Goal: Information Seeking & Learning: Learn about a topic

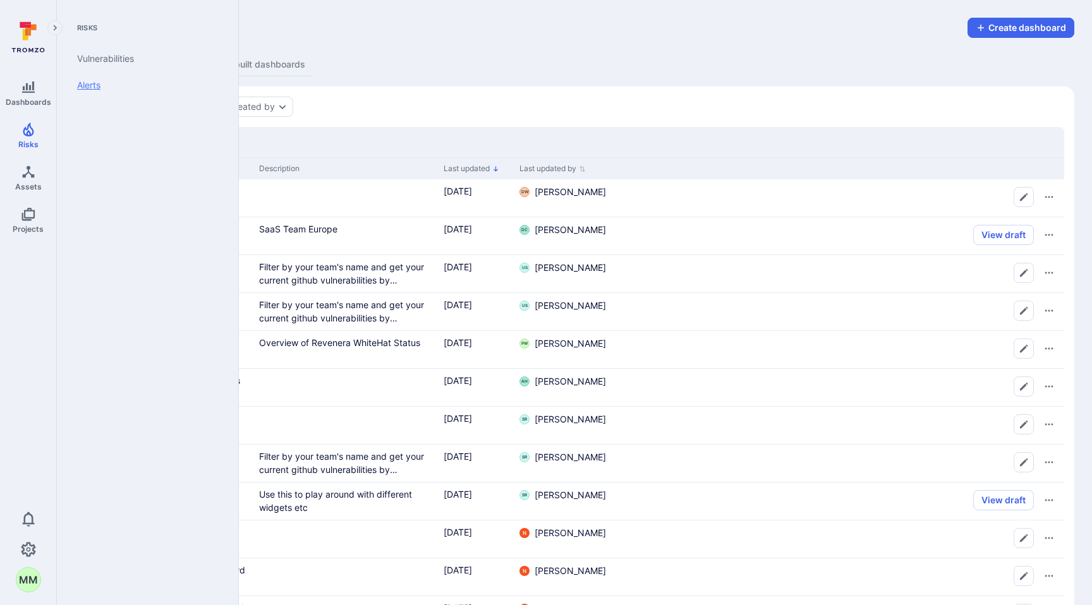
click at [102, 91] on link "Alerts" at bounding box center [145, 85] width 156 height 27
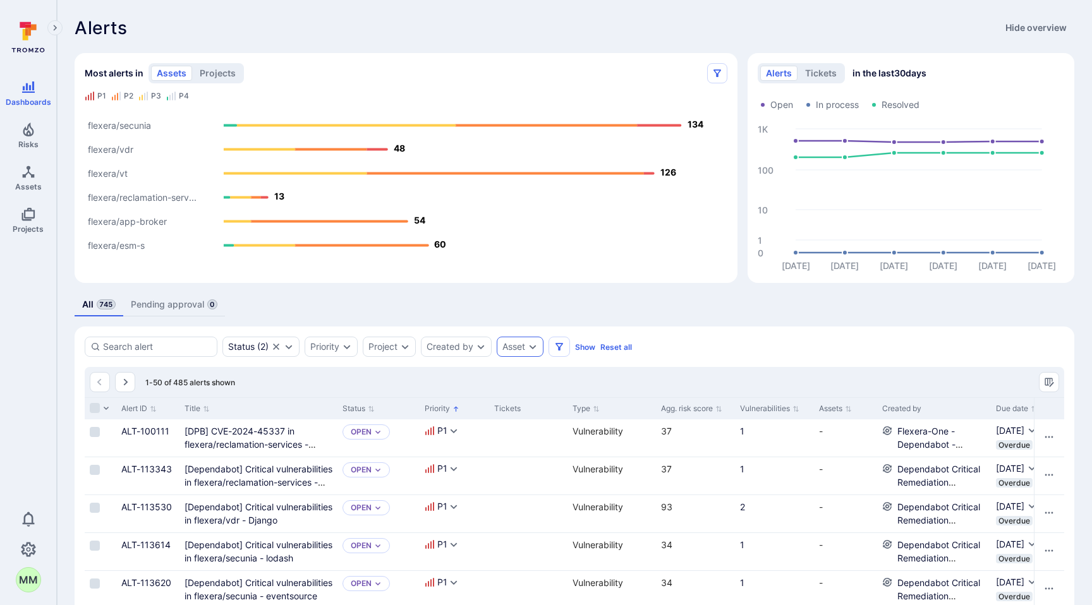
click at [525, 349] on div "Asset" at bounding box center [513, 347] width 23 height 10
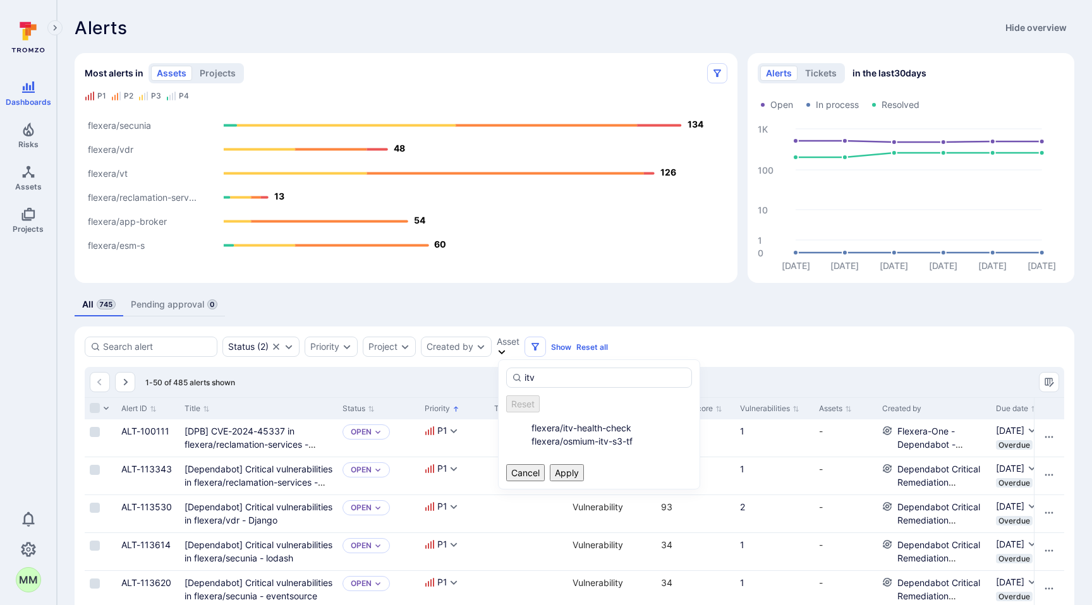
click at [588, 427] on li "flexera/itv-health-check" at bounding box center [612, 428] width 161 height 13
type input "itv"
click at [584, 475] on button "Apply" at bounding box center [567, 473] width 34 height 17
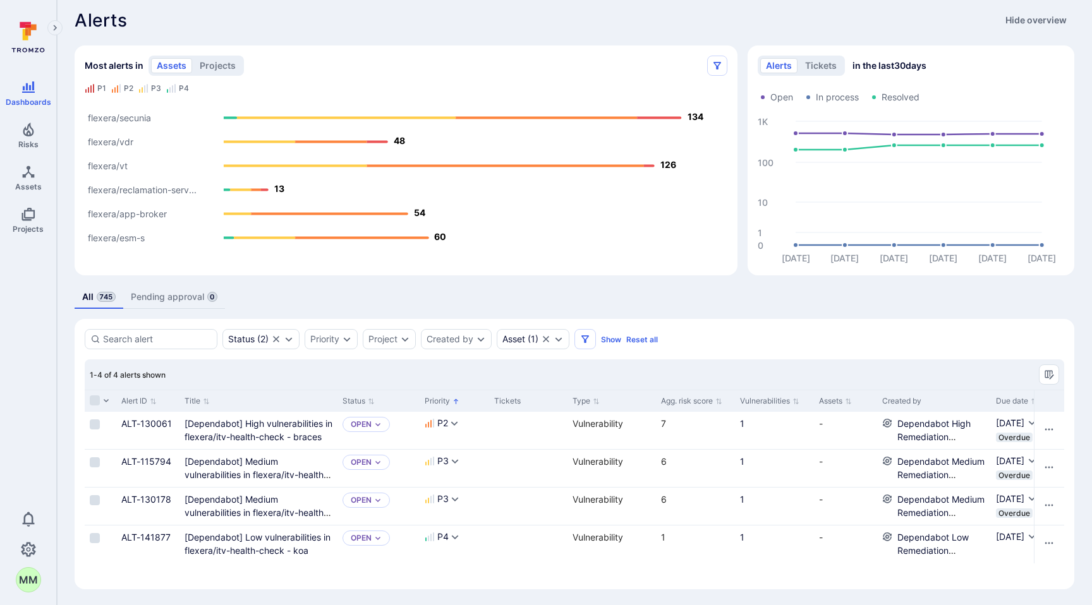
scroll to position [9, 0]
click at [332, 334] on div "Priority" at bounding box center [324, 337] width 29 height 10
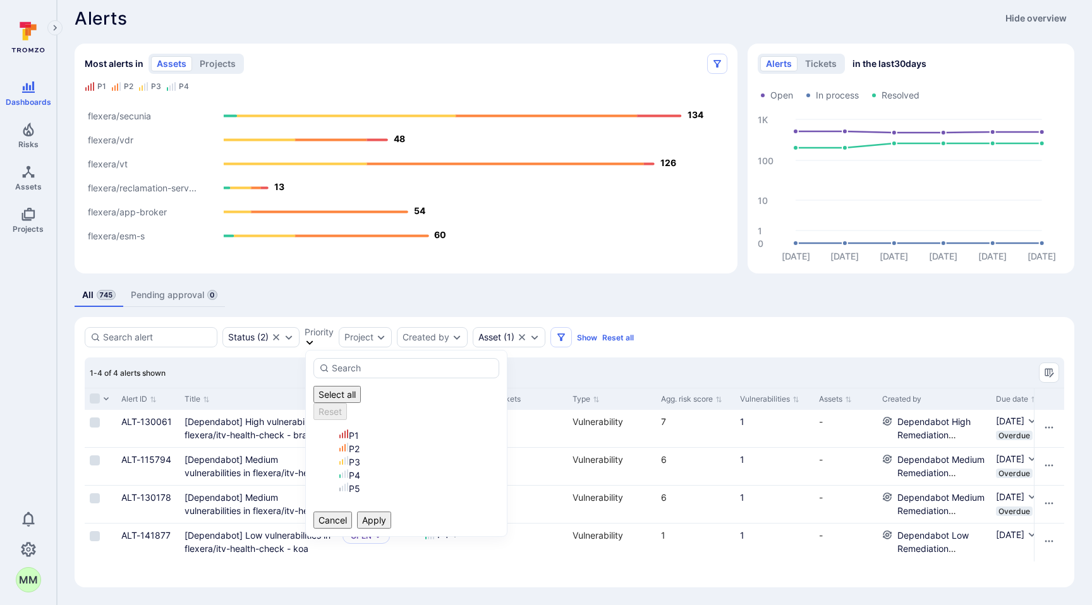
click at [345, 429] on div "P1" at bounding box center [419, 435] width 161 height 13
click at [391, 515] on button "Apply" at bounding box center [374, 520] width 34 height 17
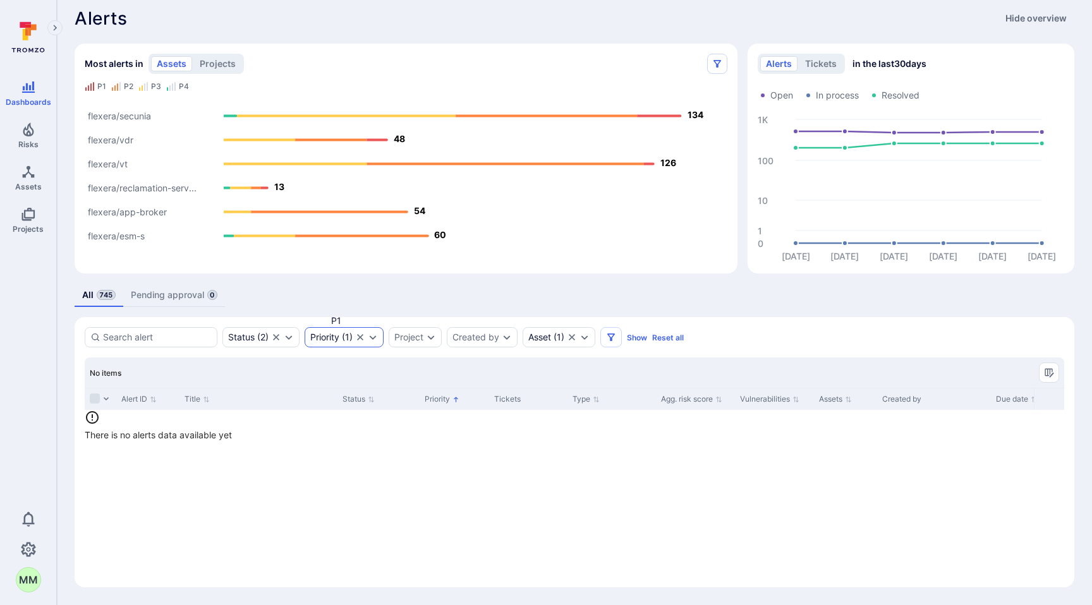
click at [368, 341] on div "Priority ( 1 )" at bounding box center [344, 337] width 79 height 20
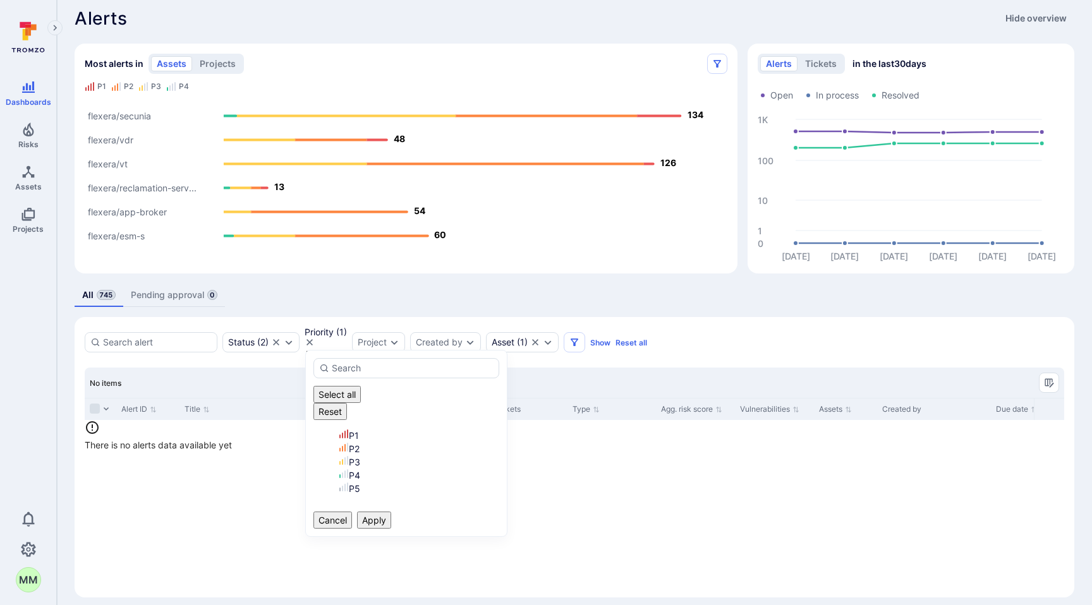
click at [361, 429] on div "P1" at bounding box center [419, 435] width 161 height 13
click at [365, 442] on div "P2" at bounding box center [419, 448] width 161 height 13
click at [391, 512] on button "Apply" at bounding box center [374, 520] width 34 height 17
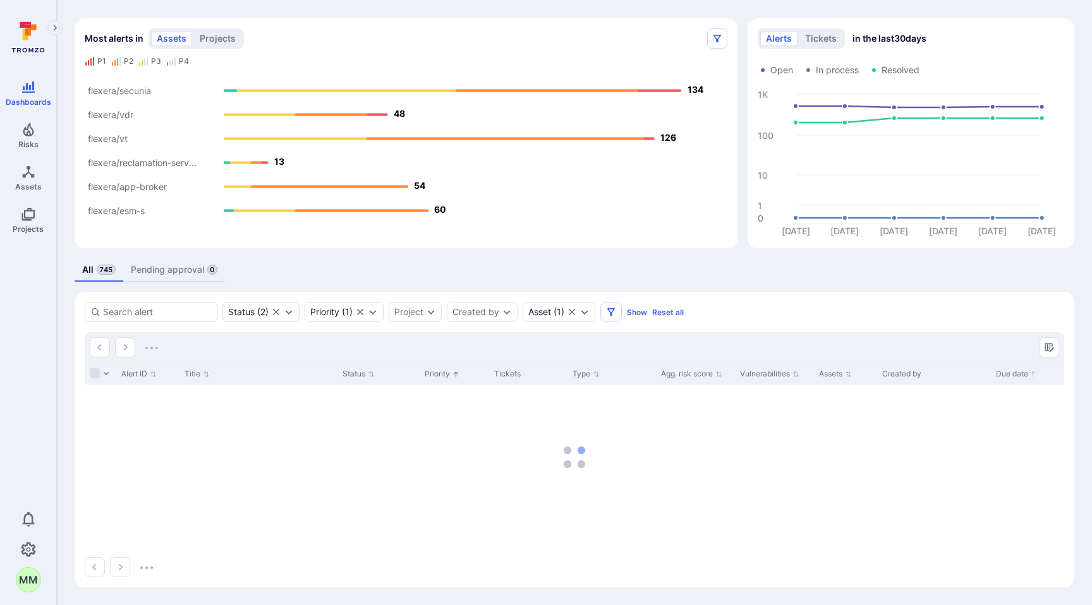
scroll to position [9, 0]
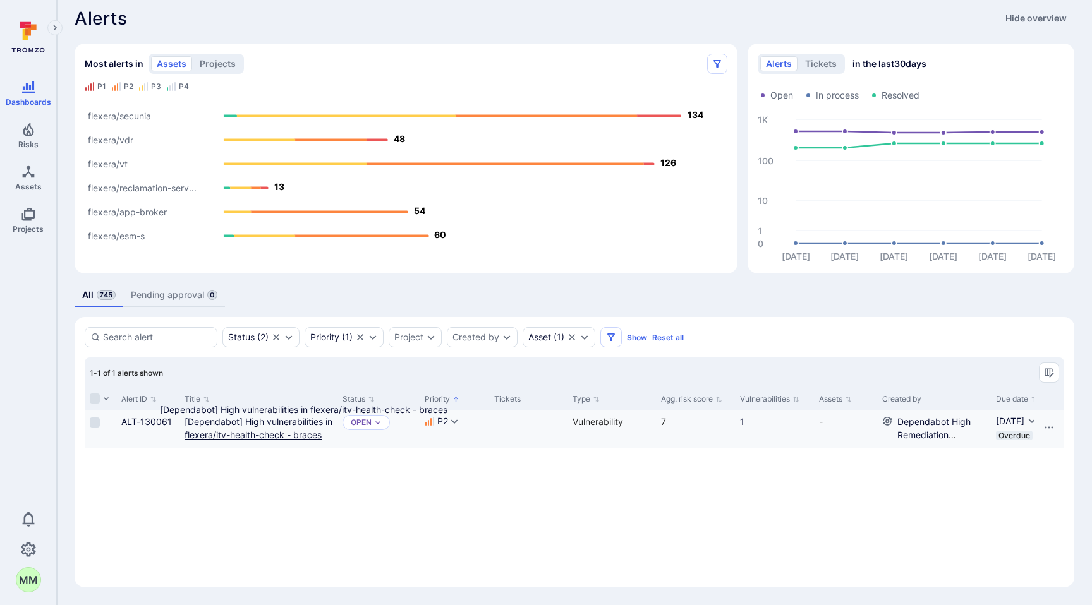
click at [272, 427] on braces"] "[Dependabot] High vulnerabilities in flexera/itv-health-check - braces" at bounding box center [259, 429] width 148 height 24
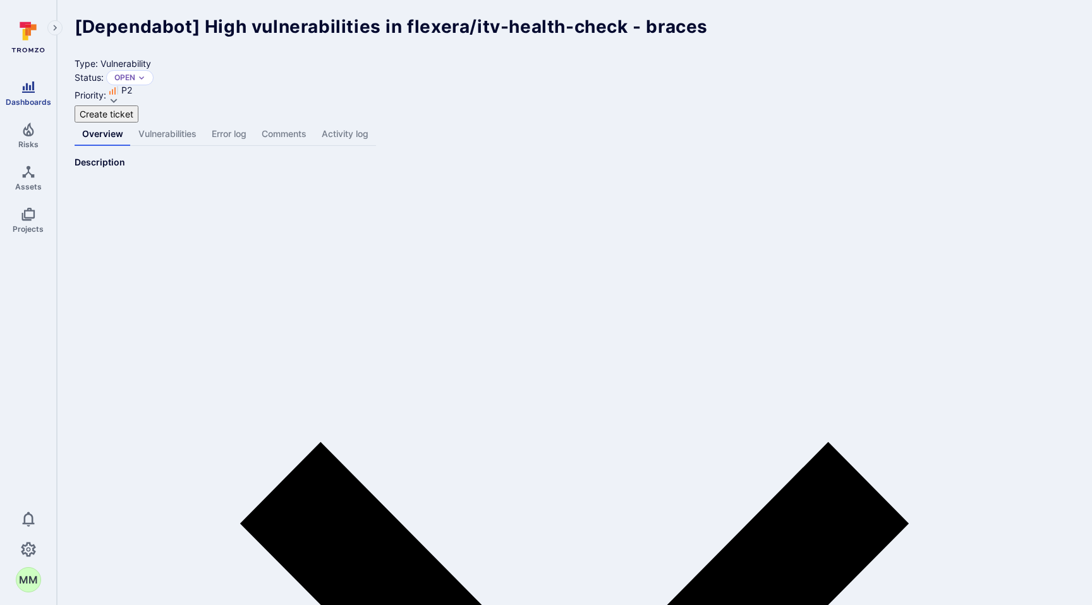
click at [35, 77] on link "Dashboards" at bounding box center [28, 93] width 56 height 37
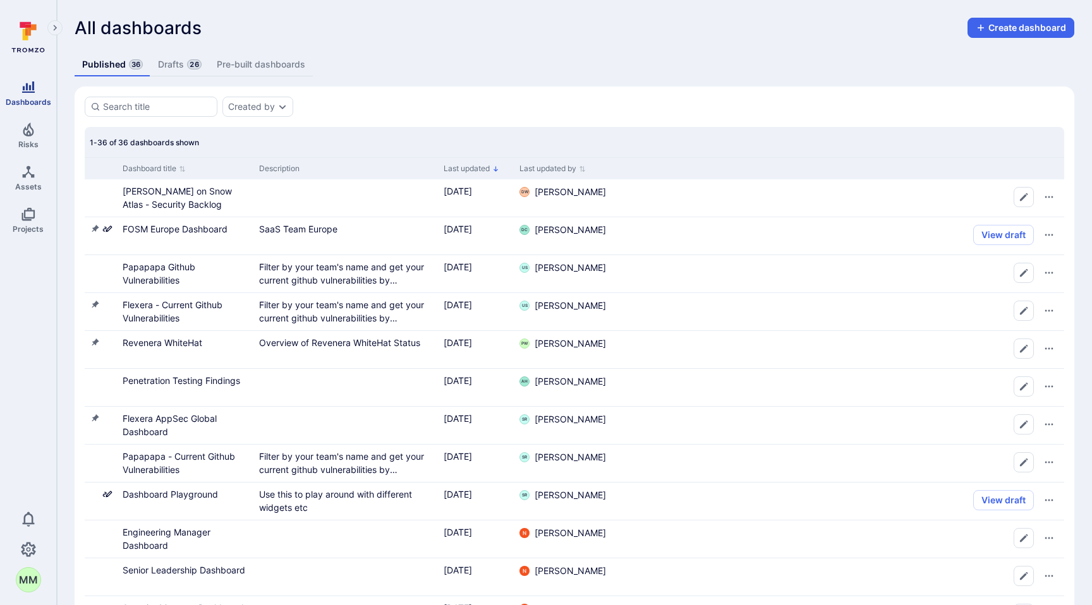
click at [37, 102] on span "Dashboards" at bounding box center [29, 101] width 46 height 9
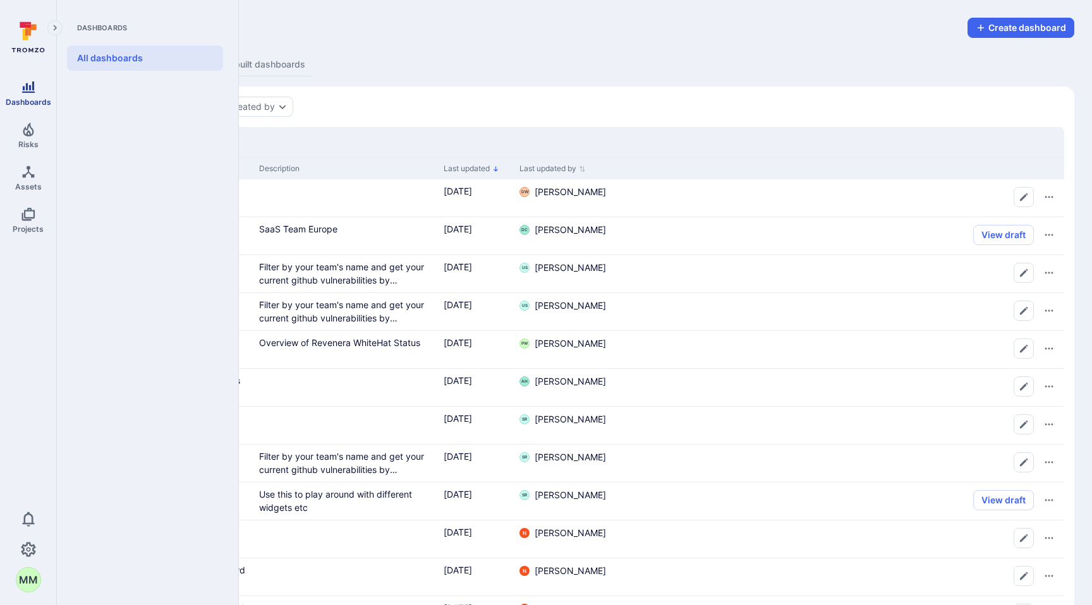
click at [38, 95] on link "Dashboards" at bounding box center [28, 93] width 56 height 37
click at [41, 47] on icon at bounding box center [28, 37] width 56 height 44
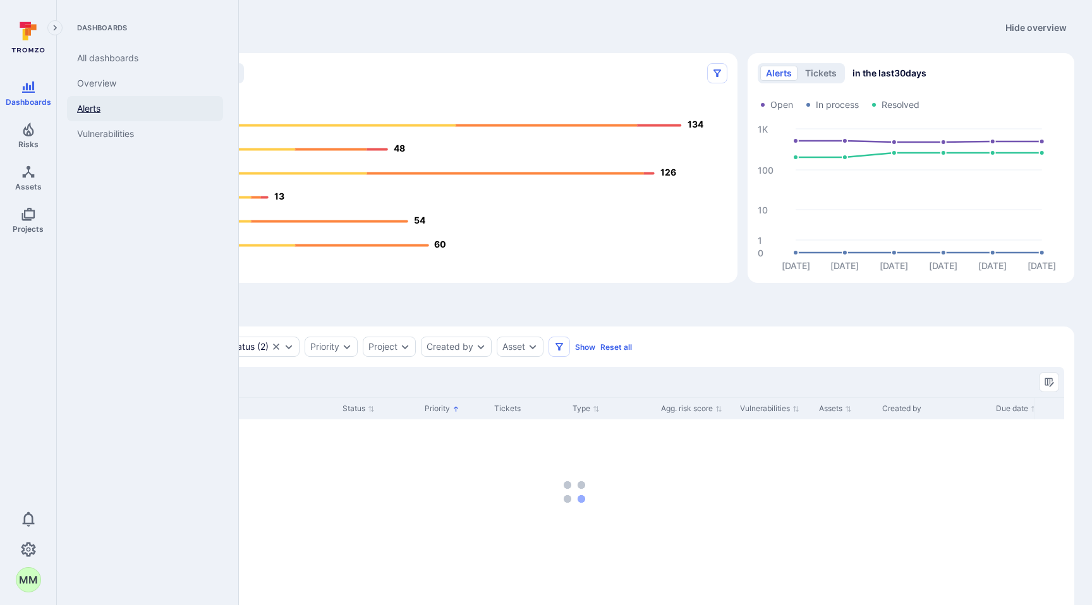
click at [111, 106] on link "Alerts" at bounding box center [145, 108] width 156 height 25
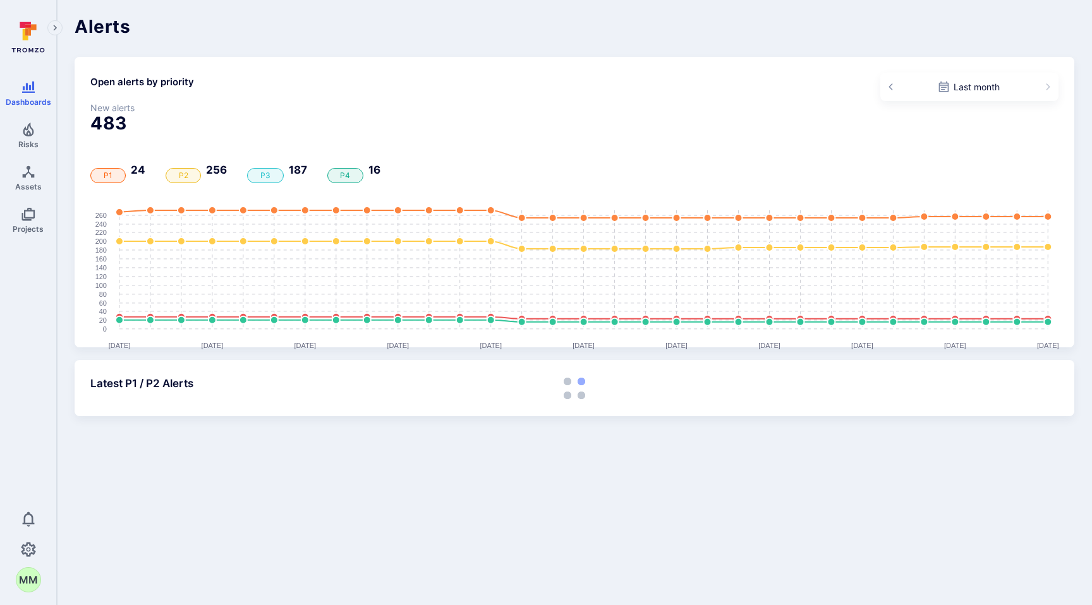
click at [55, 29] on icon "Expand navigation menu" at bounding box center [56, 28] width 4 height 6
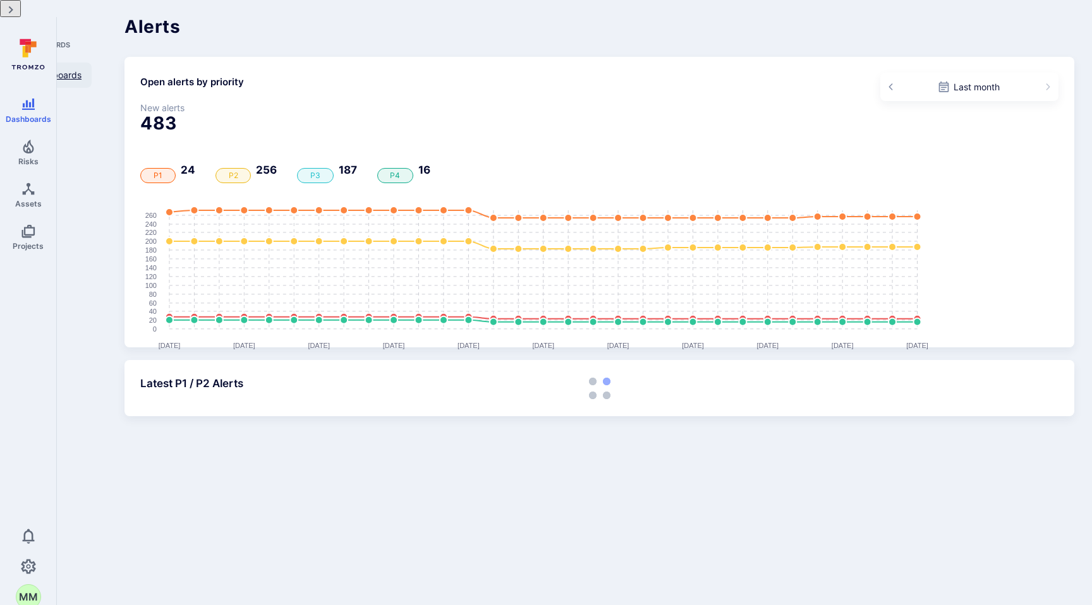
click at [87, 63] on link "All dashboards" at bounding box center [51, 75] width 82 height 25
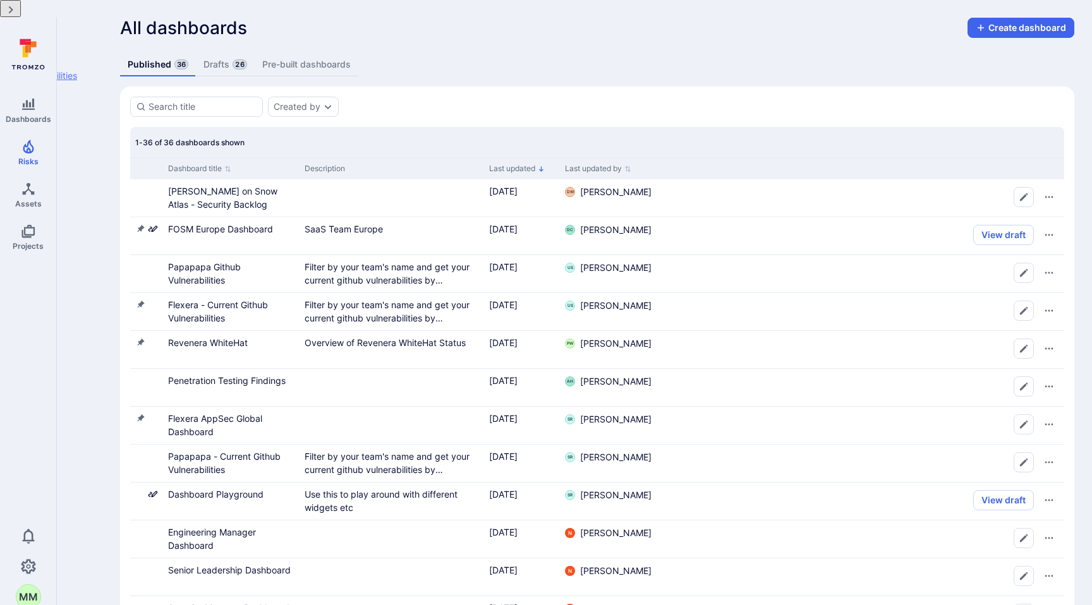
click at [87, 63] on link "Vulnerabilities" at bounding box center [48, 76] width 77 height 27
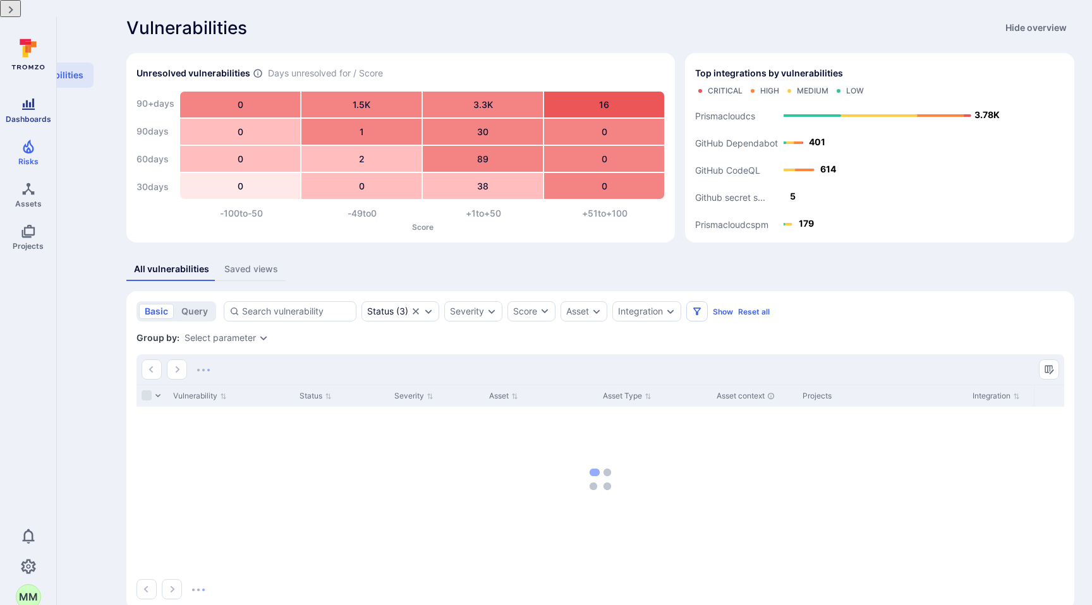
click at [31, 99] on icon "Dashboards" at bounding box center [28, 104] width 13 height 11
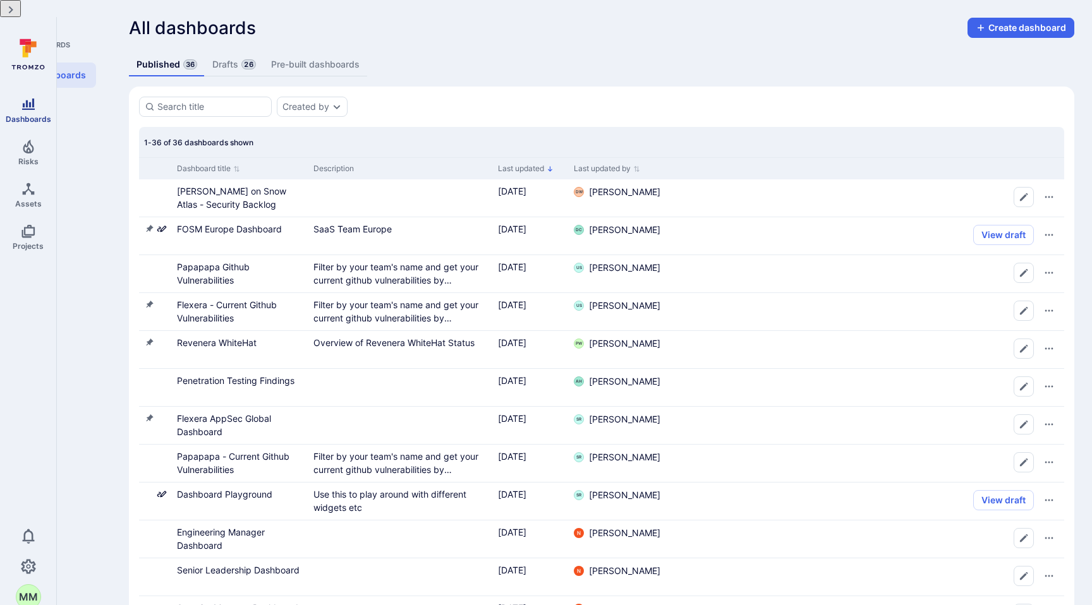
click at [31, 99] on icon "Dashboards" at bounding box center [28, 104] width 13 height 11
click at [96, 40] on span "Dashboards" at bounding box center [53, 45] width 86 height 10
click at [96, 63] on link "All dashboards" at bounding box center [53, 75] width 86 height 25
click at [39, 37] on icon at bounding box center [28, 54] width 56 height 44
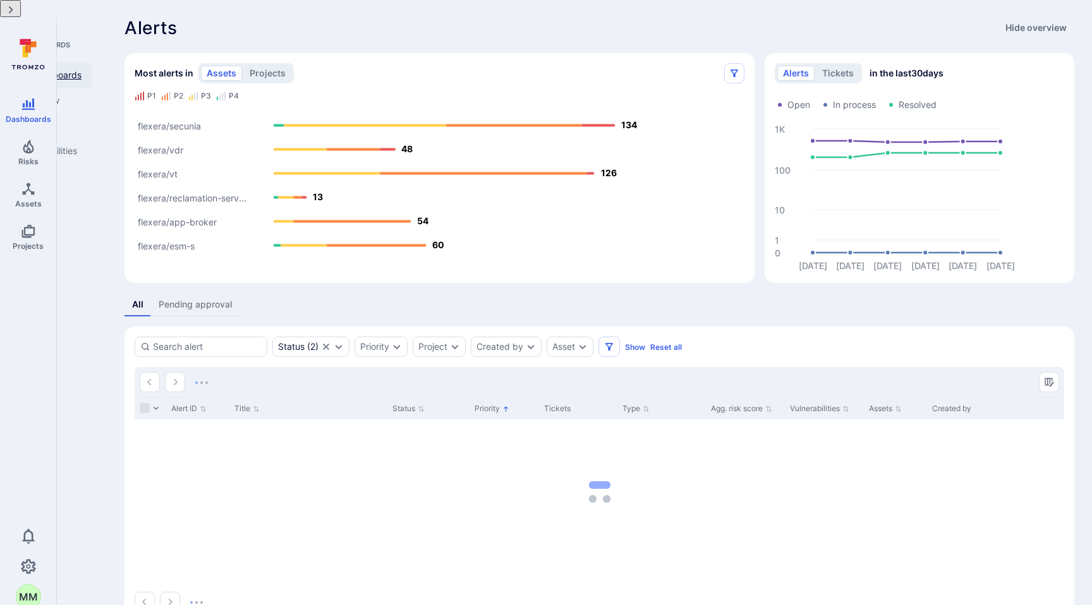
click at [92, 63] on link "All dashboards" at bounding box center [51, 75] width 82 height 25
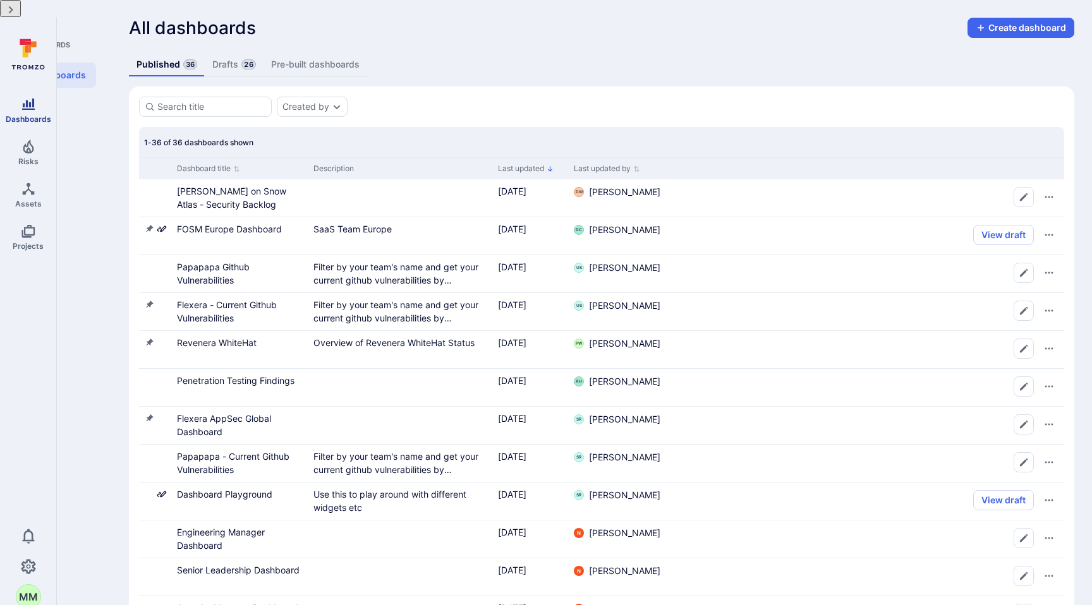
click at [35, 97] on icon "Dashboards" at bounding box center [28, 104] width 15 height 15
click at [40, 42] on icon at bounding box center [28, 54] width 56 height 44
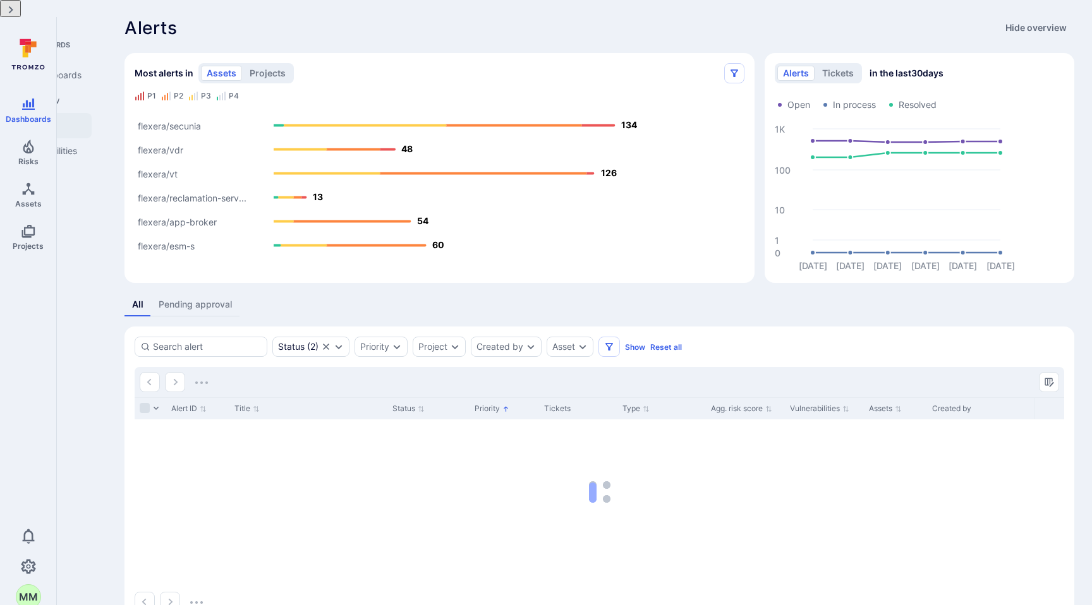
click at [92, 113] on link "Alerts" at bounding box center [51, 125] width 82 height 25
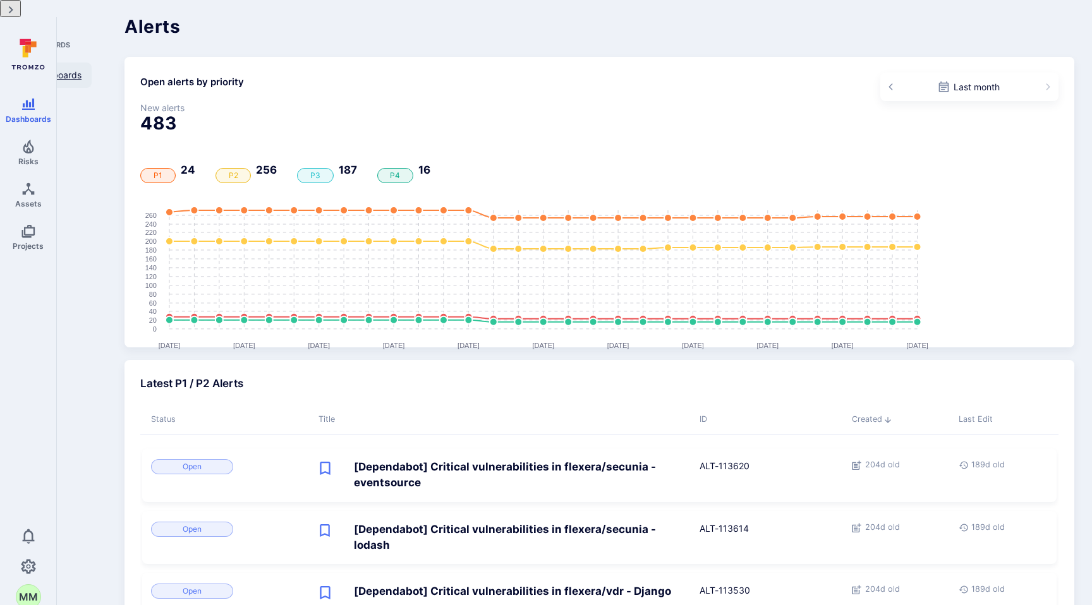
click at [92, 63] on link "All dashboards" at bounding box center [51, 75] width 82 height 25
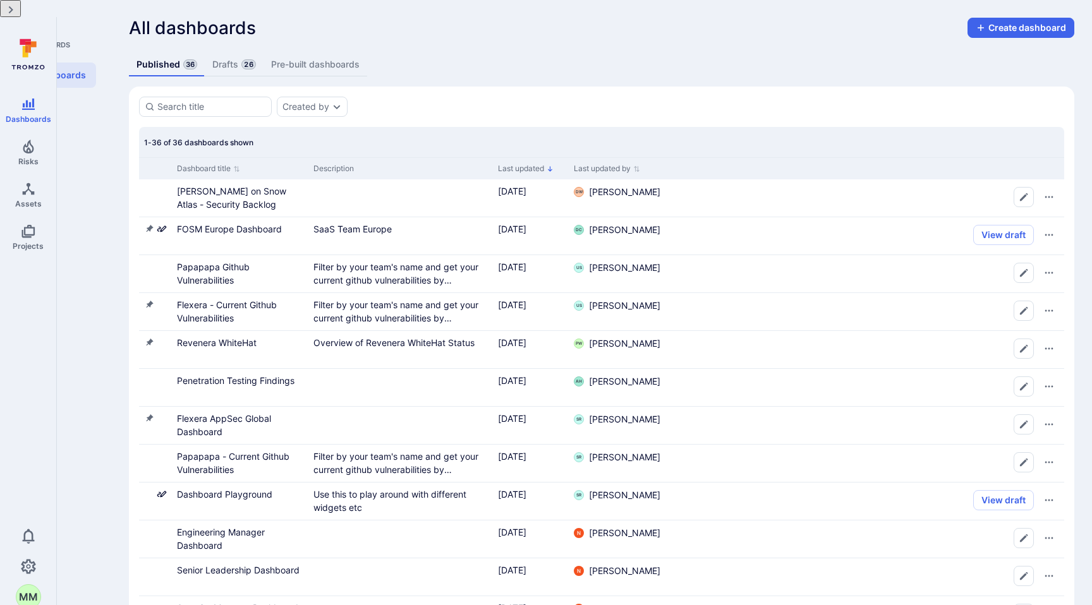
click at [96, 40] on span "Dashboards" at bounding box center [53, 45] width 86 height 10
click at [51, 99] on link "Dashboards" at bounding box center [28, 110] width 56 height 37
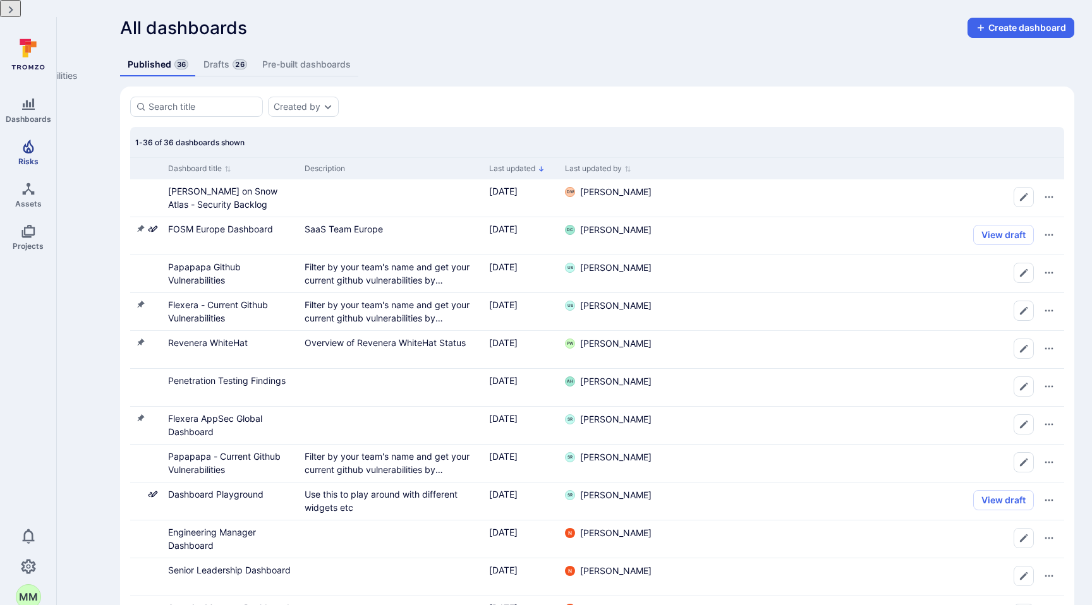
click at [35, 139] on icon "Risks" at bounding box center [28, 146] width 15 height 15
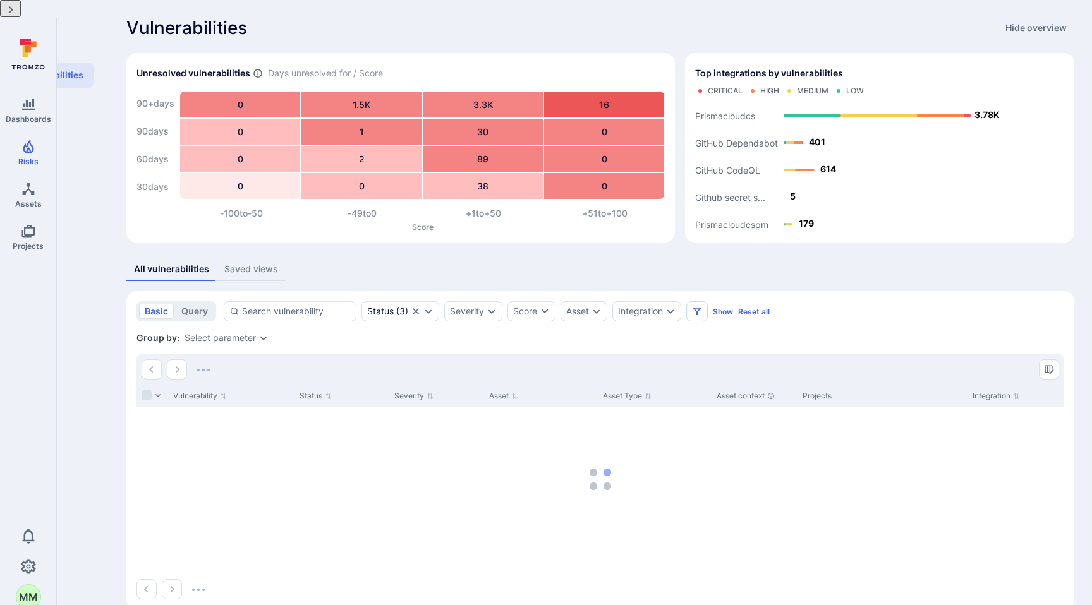
click at [30, 54] on icon at bounding box center [28, 54] width 56 height 44
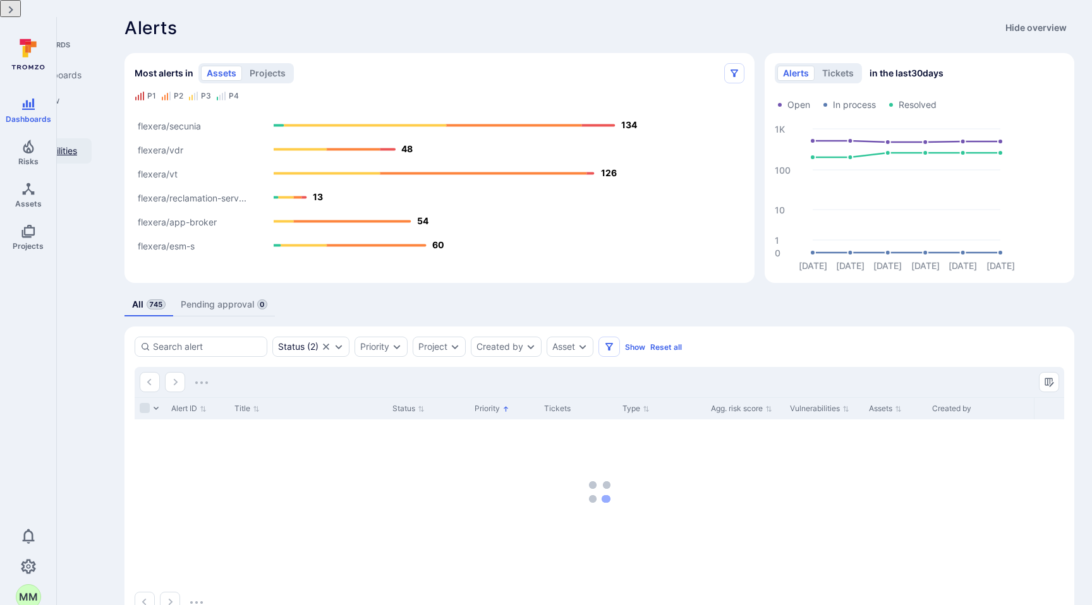
click at [92, 138] on link "Vulnerabilities" at bounding box center [51, 150] width 82 height 25
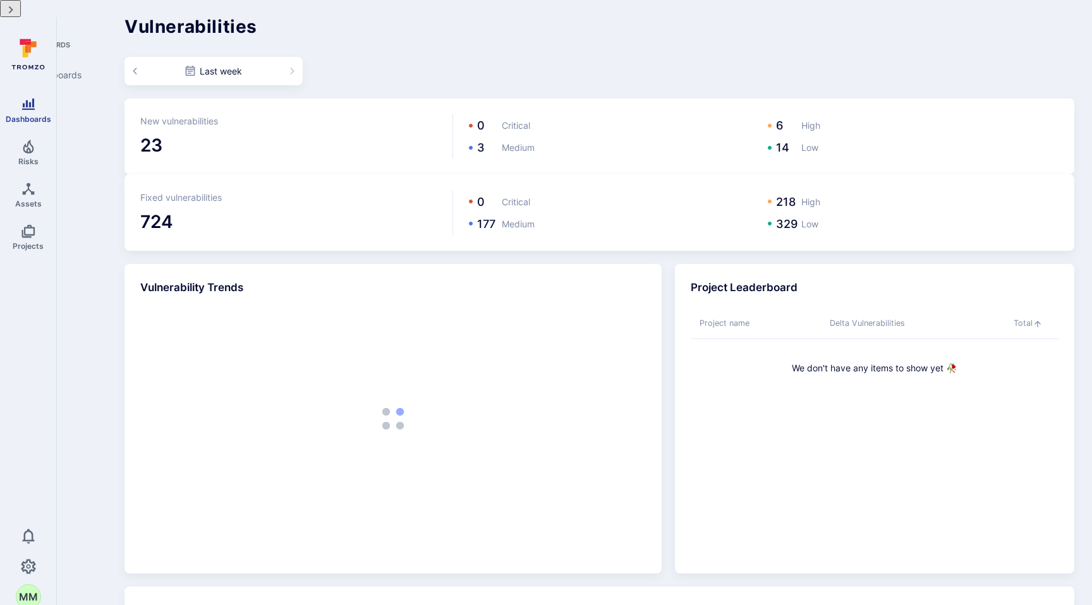
click at [25, 114] on span "Dashboards" at bounding box center [29, 118] width 46 height 9
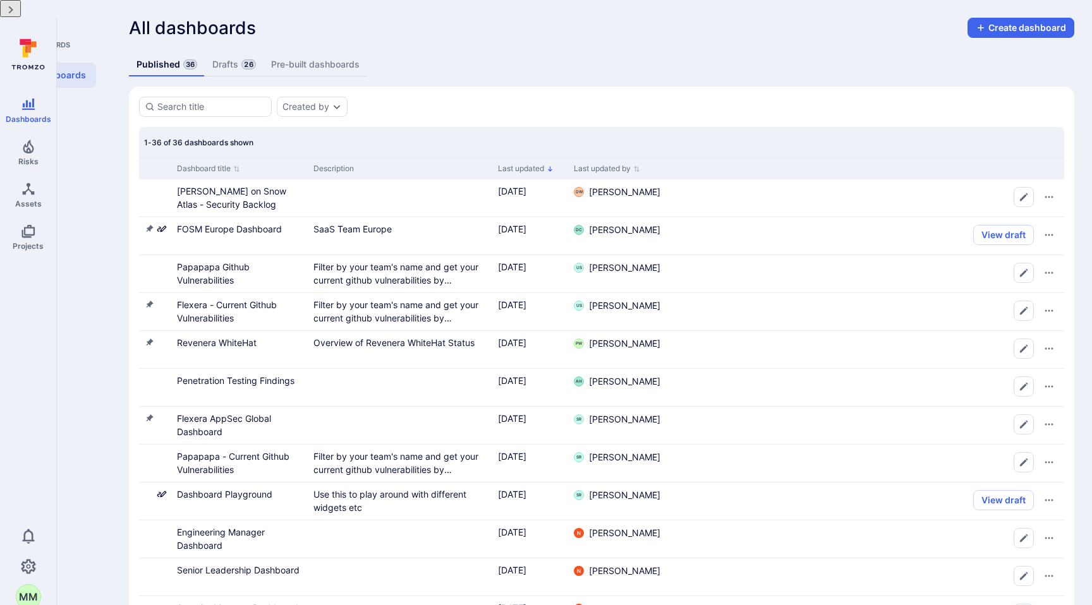
click at [0, 37] on icon at bounding box center [28, 54] width 56 height 44
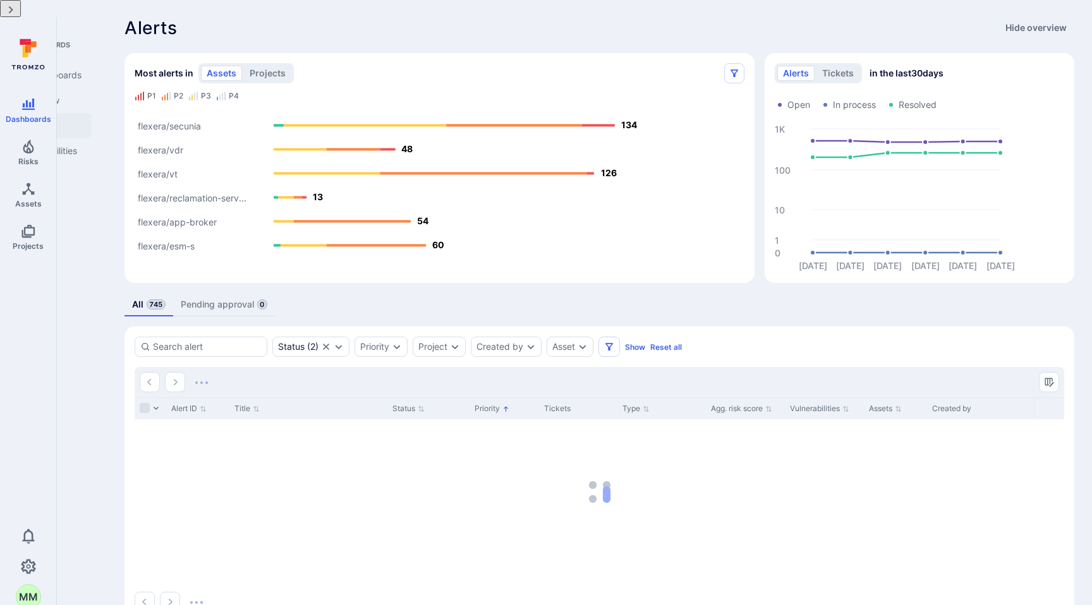
click at [92, 113] on link "Alerts" at bounding box center [51, 125] width 82 height 25
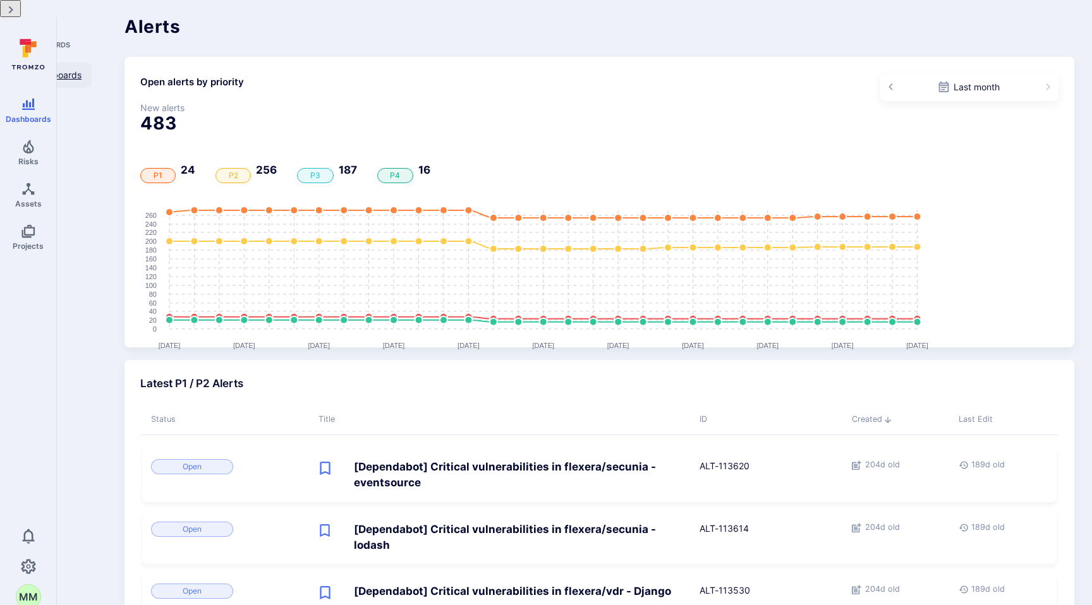
click at [92, 63] on link "All dashboards" at bounding box center [51, 75] width 82 height 25
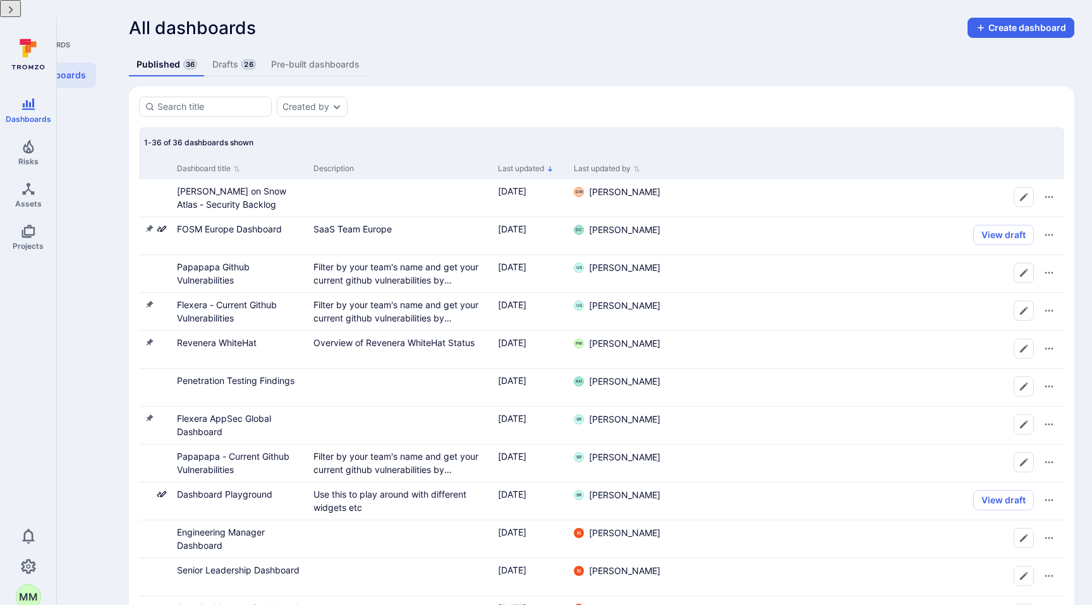
click at [33, 45] on icon at bounding box center [28, 54] width 56 height 44
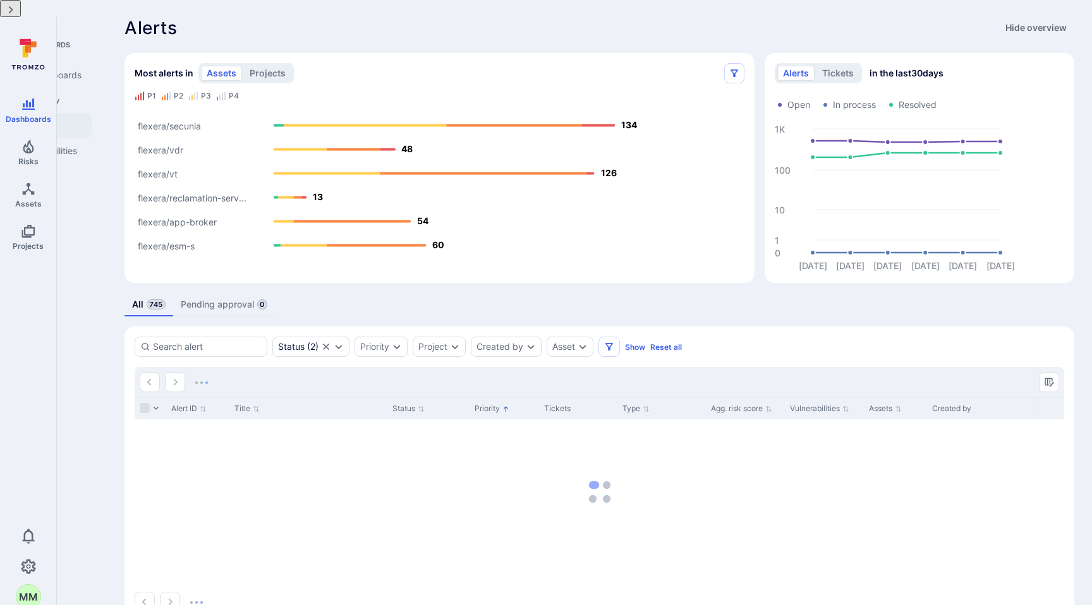
click at [91, 113] on link "Alerts" at bounding box center [51, 125] width 82 height 25
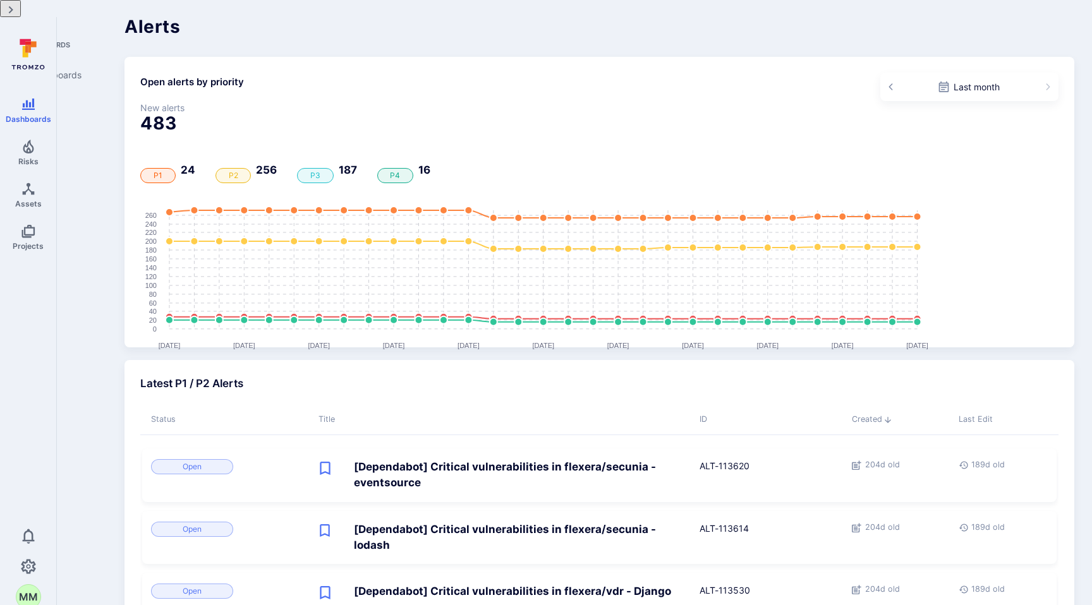
click at [20, 44] on icon at bounding box center [28, 54] width 56 height 44
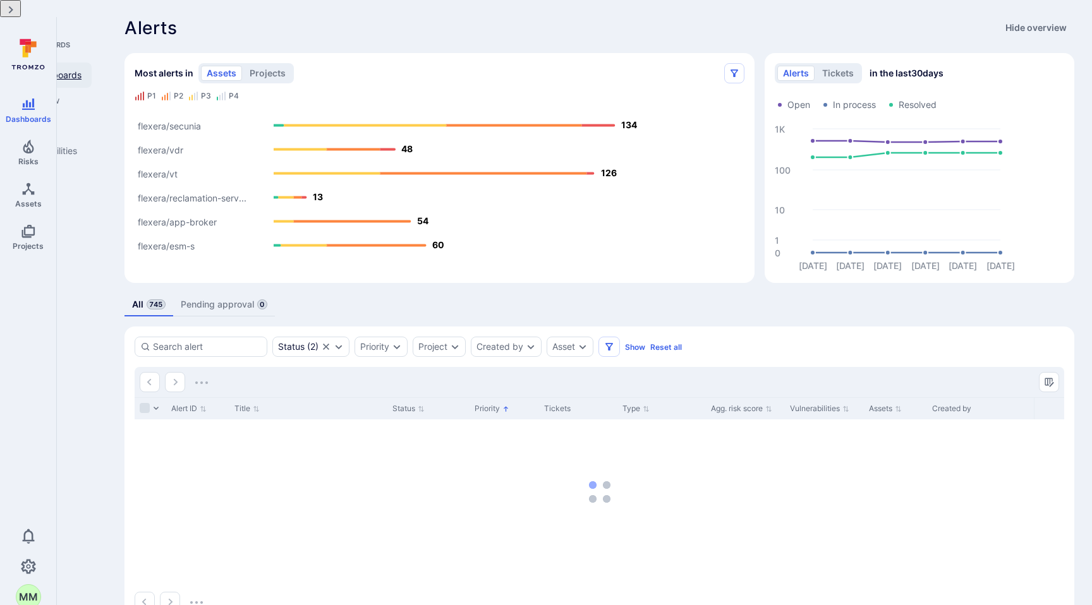
click at [92, 63] on link "All dashboards" at bounding box center [51, 75] width 82 height 25
